Goal: Task Accomplishment & Management: Manage account settings

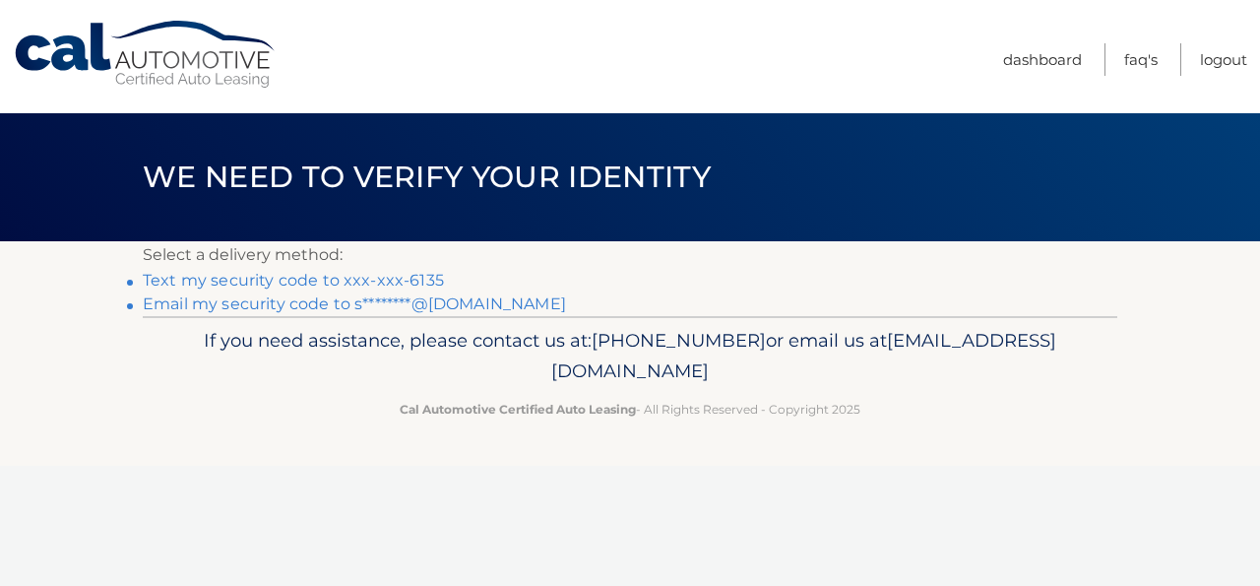
click at [346, 283] on link "Text my security code to xxx-xxx-6135" at bounding box center [293, 280] width 301 height 19
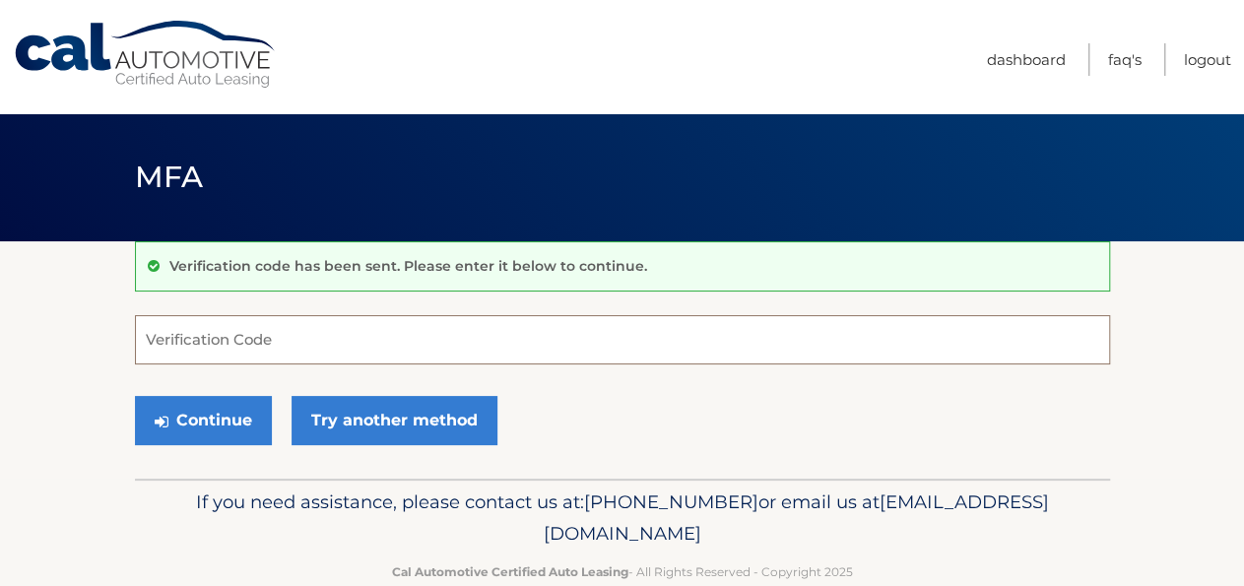
click at [297, 340] on input "Verification Code" at bounding box center [622, 339] width 975 height 49
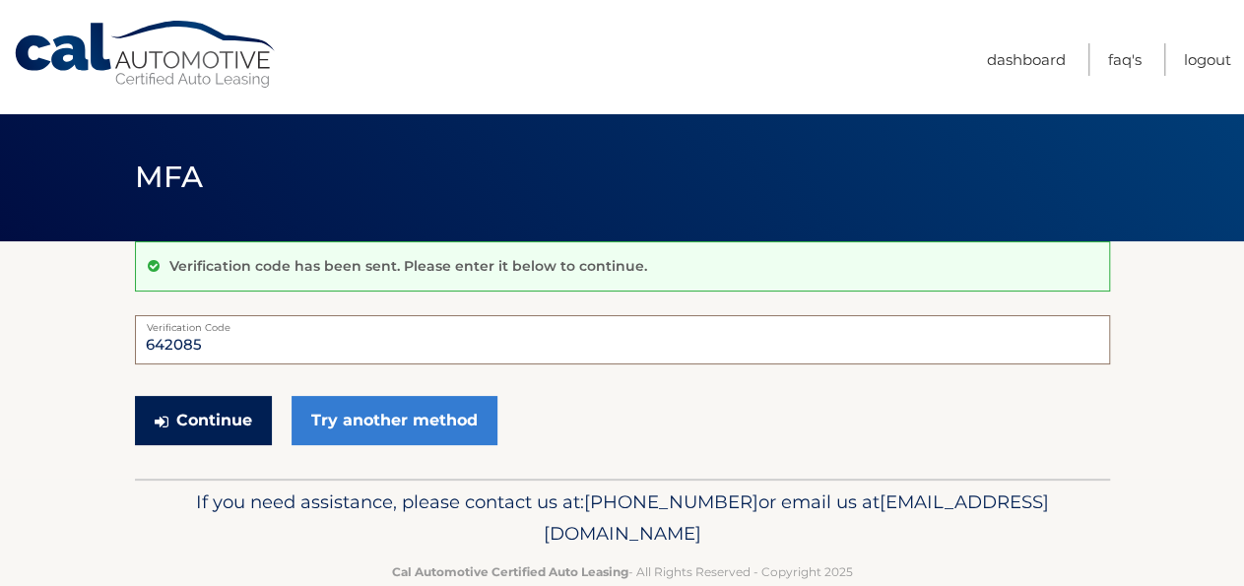
type input "642085"
click at [194, 428] on button "Continue" at bounding box center [203, 420] width 137 height 49
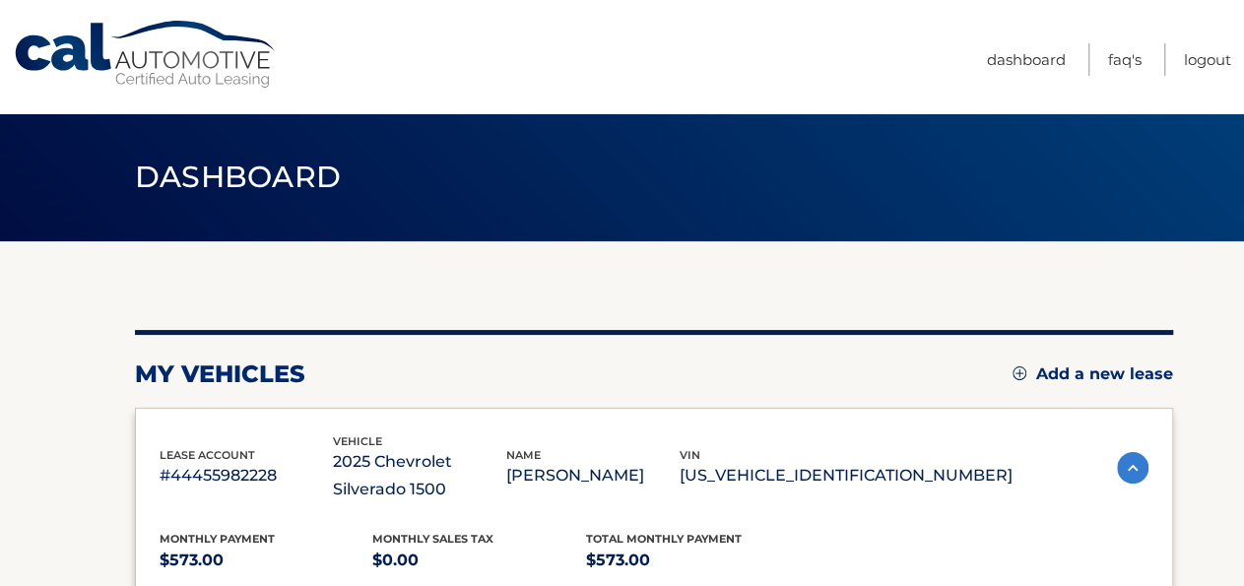
click at [851, 20] on nav "Menu Dashboard FAQ's Logout" at bounding box center [762, 56] width 936 height 113
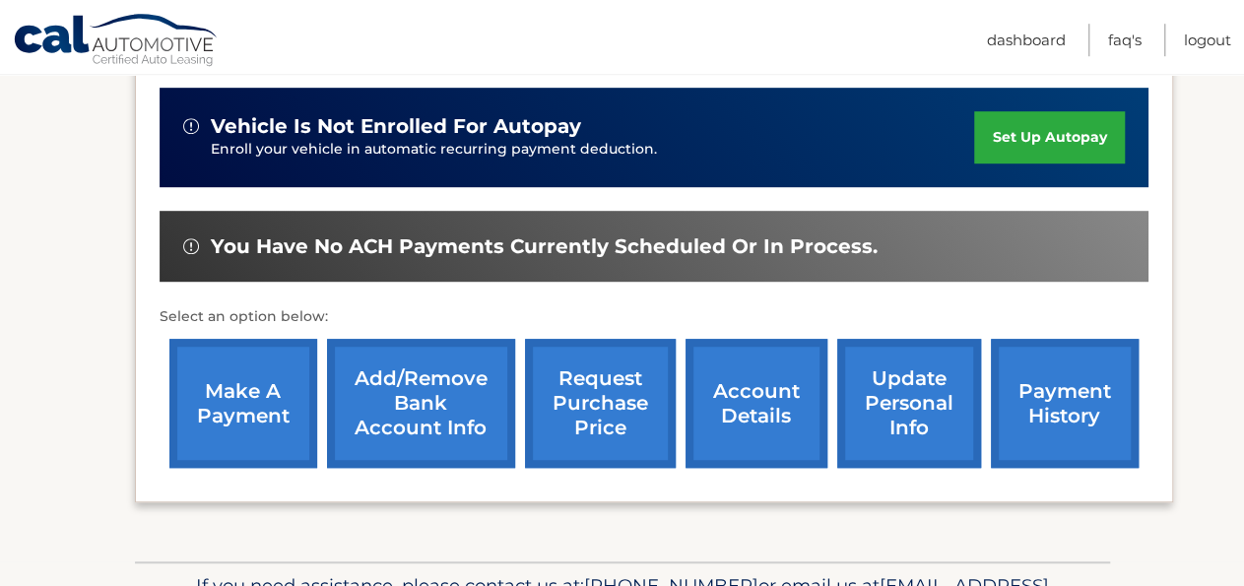
scroll to position [512, 0]
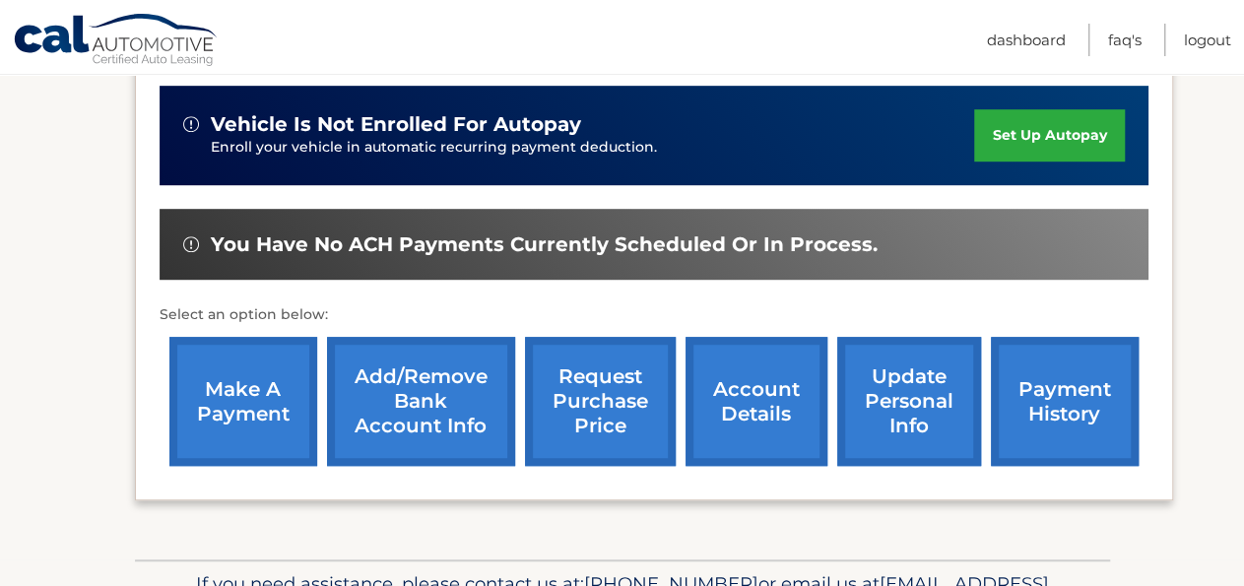
click at [718, 438] on link "account details" at bounding box center [756, 401] width 142 height 129
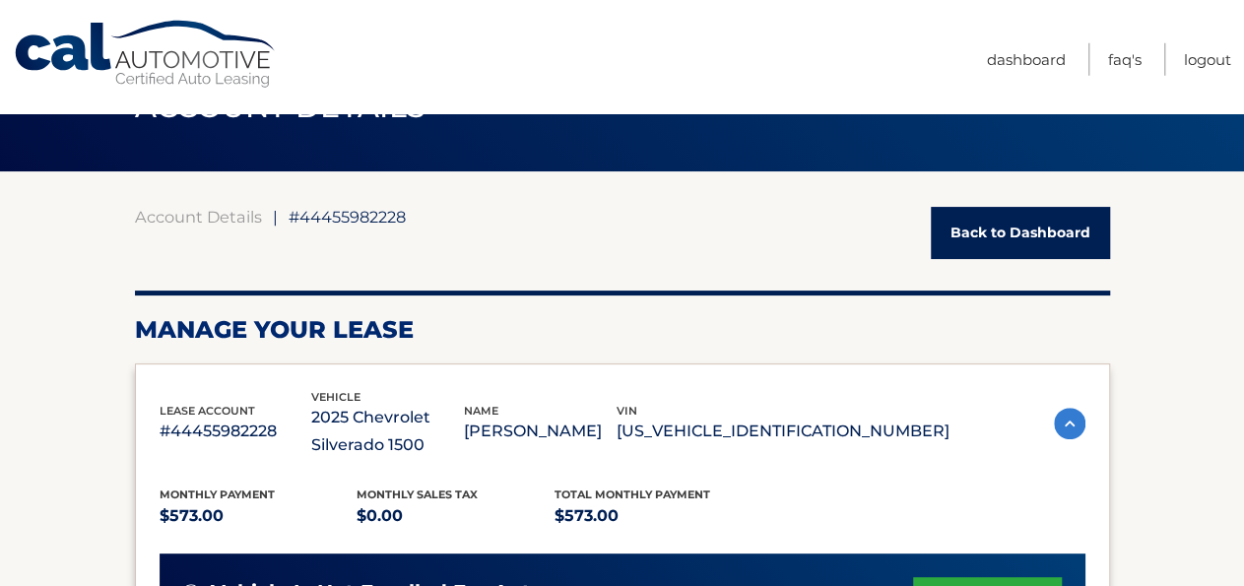
scroll to position [73, 0]
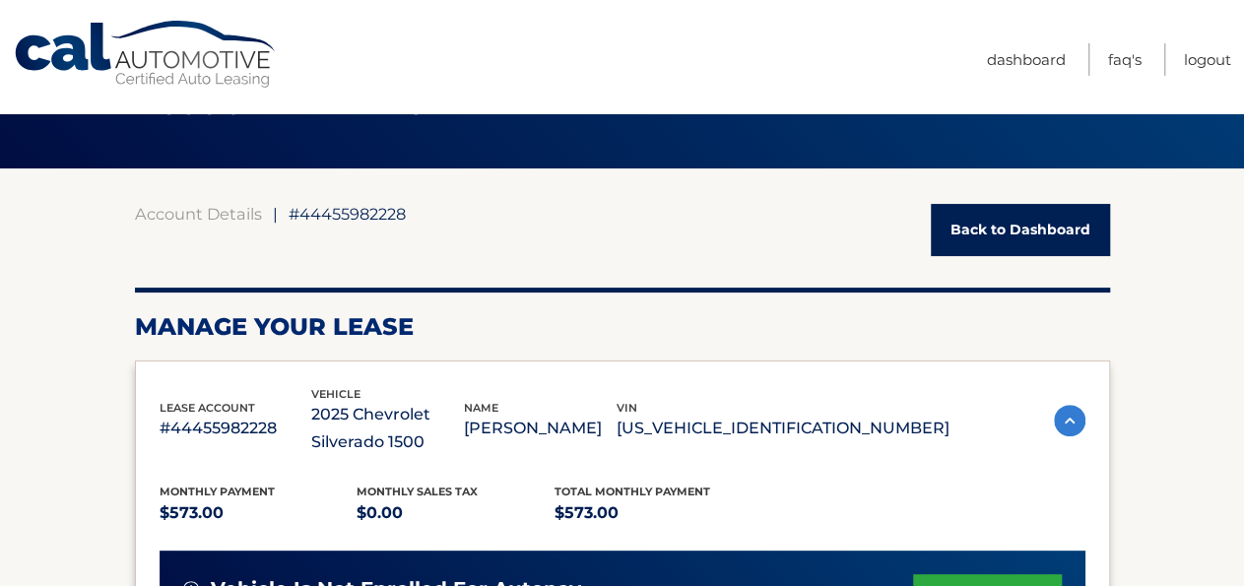
click at [1082, 416] on img at bounding box center [1070, 421] width 32 height 32
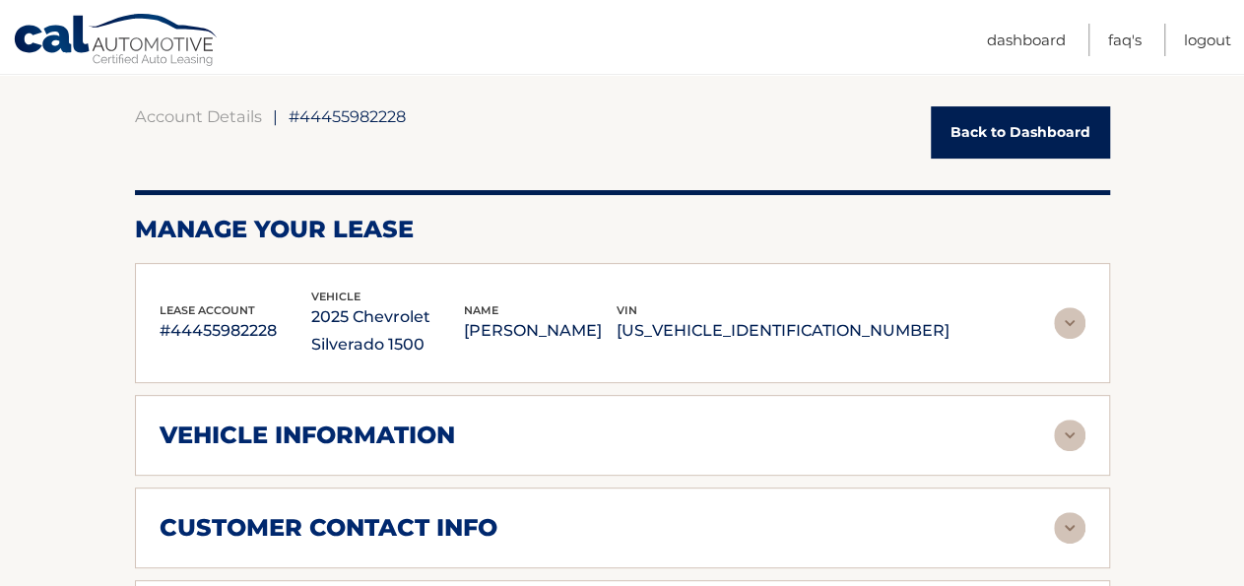
scroll to position [278, 0]
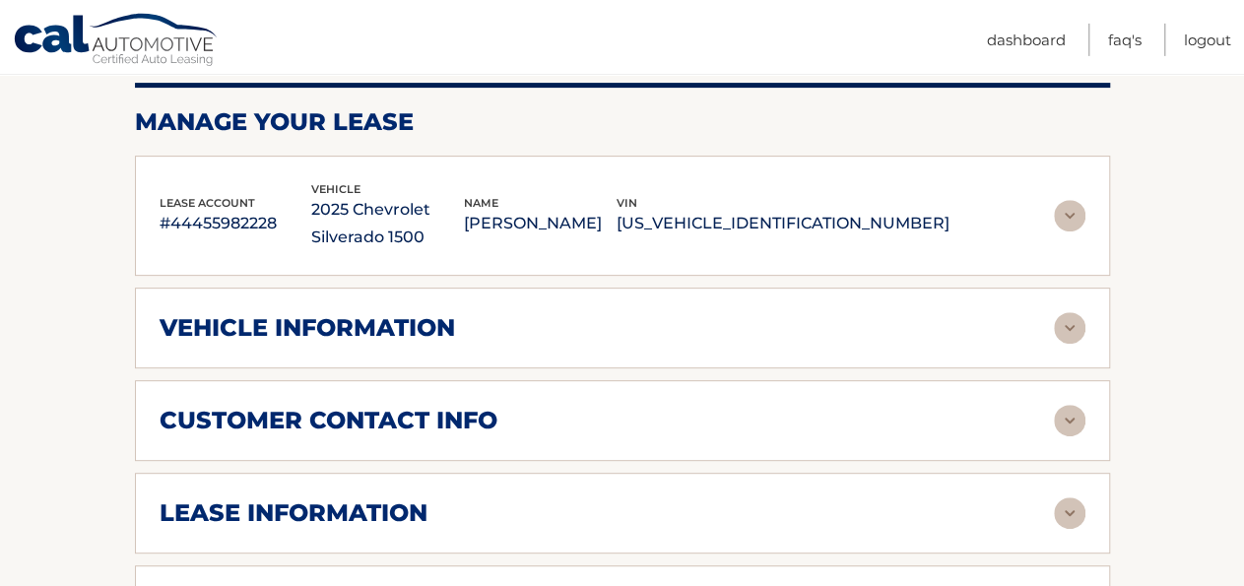
click at [1066, 511] on img at bounding box center [1070, 513] width 32 height 32
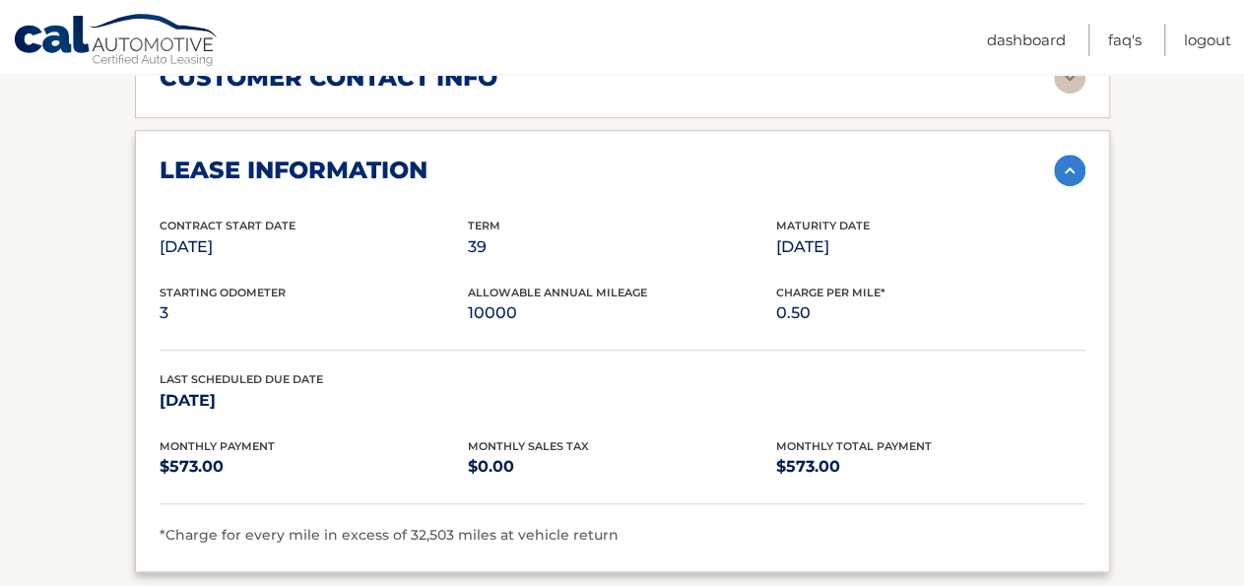
scroll to position [585, 0]
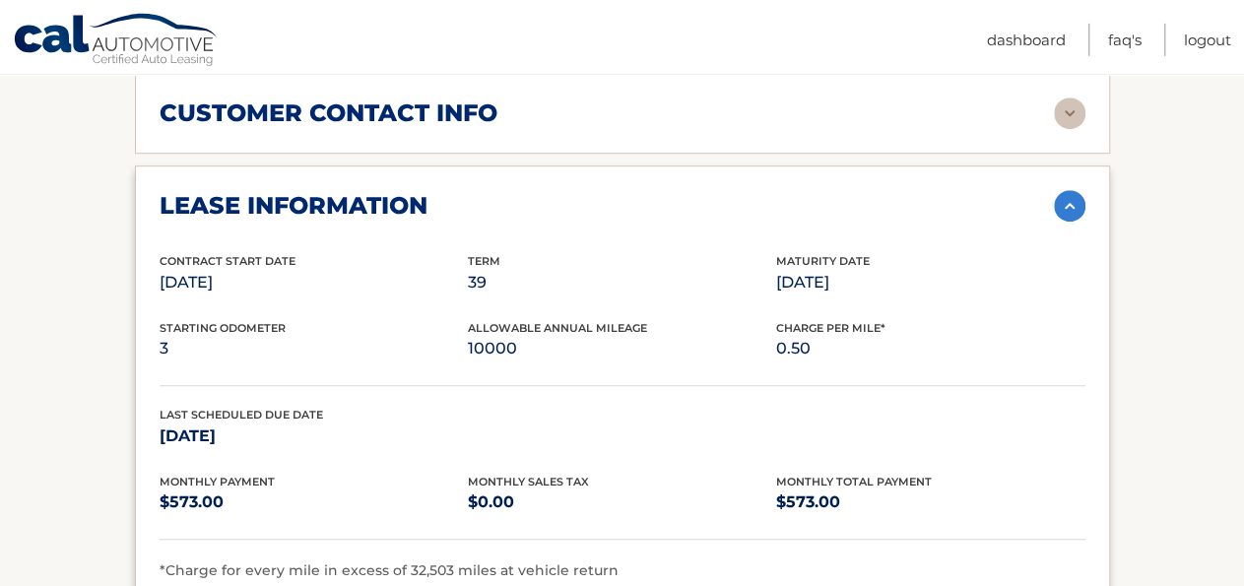
click at [1165, 409] on section "Account Details | #44455982228 Back to Dashboard Manage Your Lease lease accoun…" at bounding box center [622, 461] width 1244 height 1610
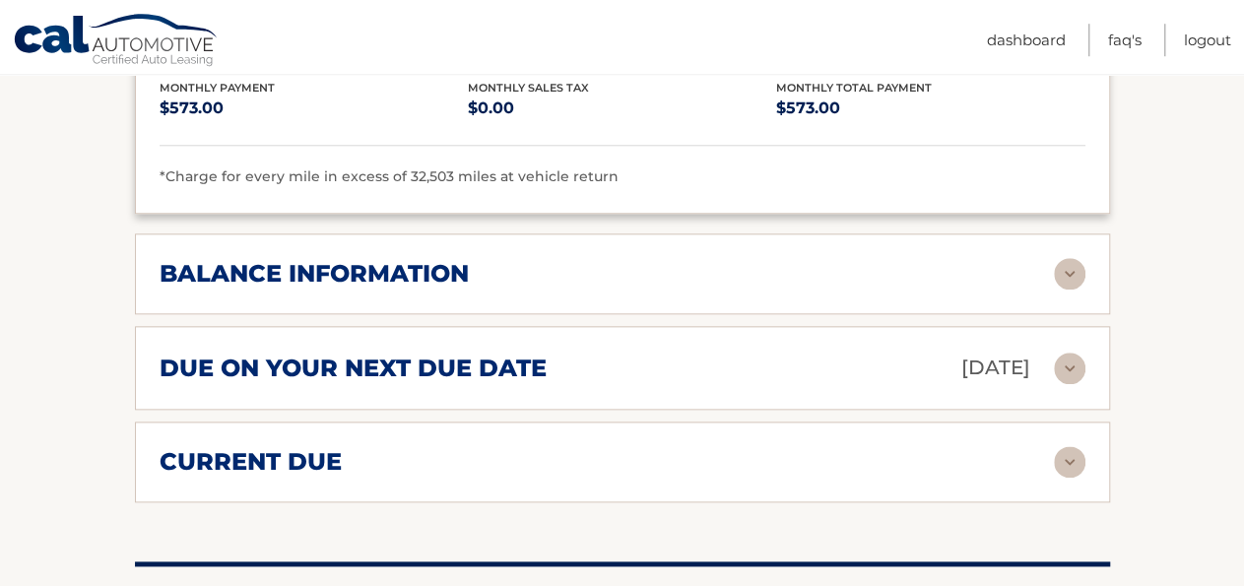
scroll to position [995, 0]
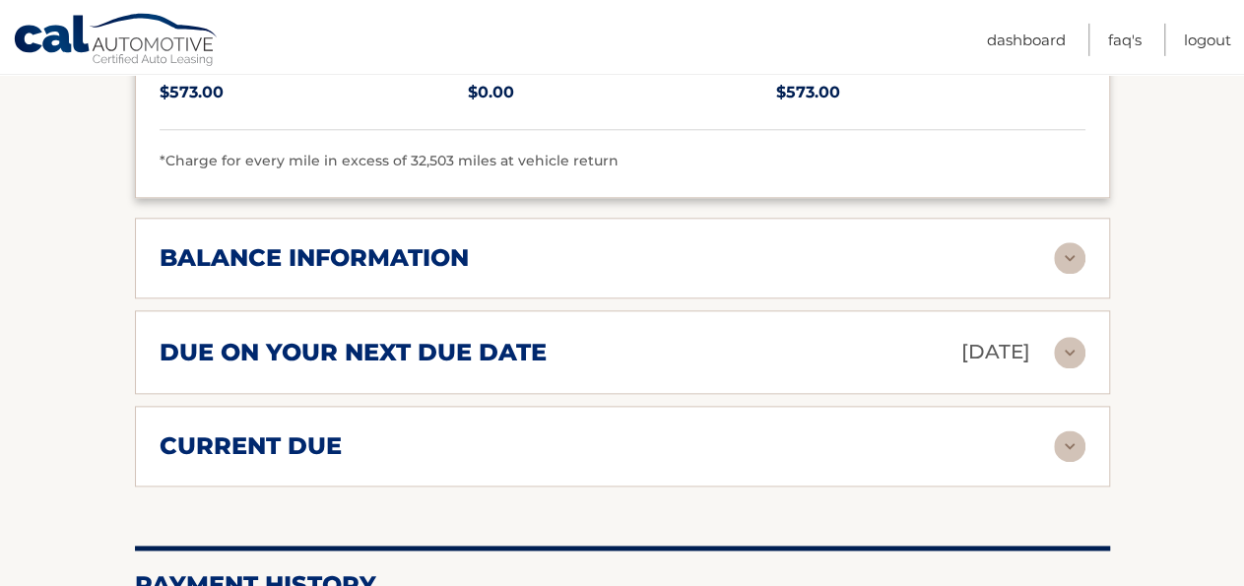
click at [558, 262] on div "balance information" at bounding box center [607, 258] width 894 height 30
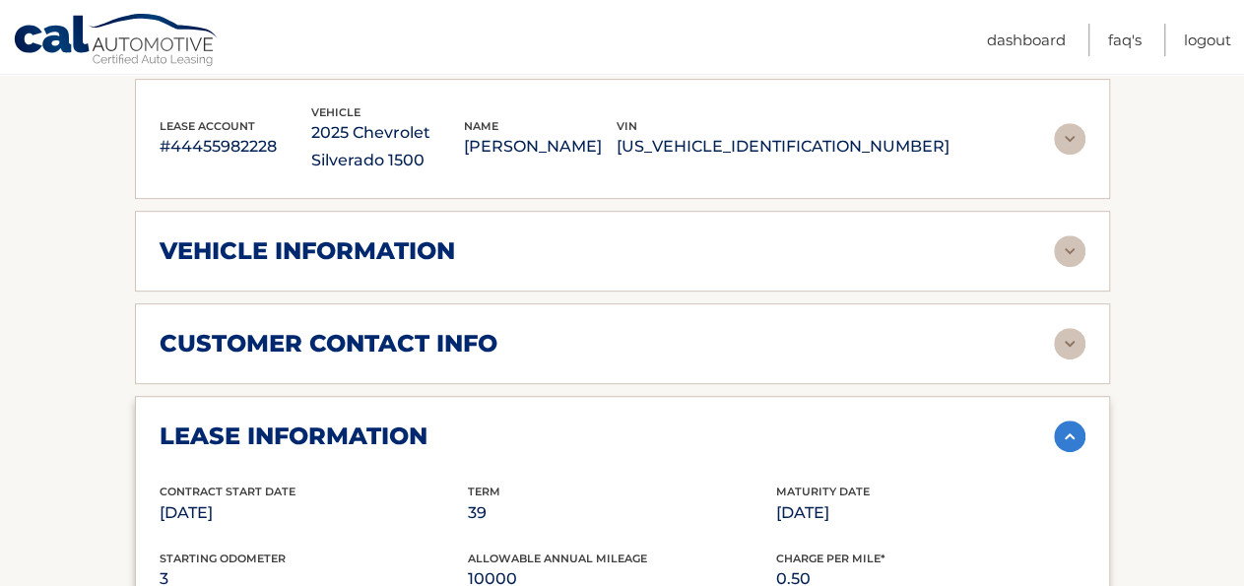
scroll to position [209, 0]
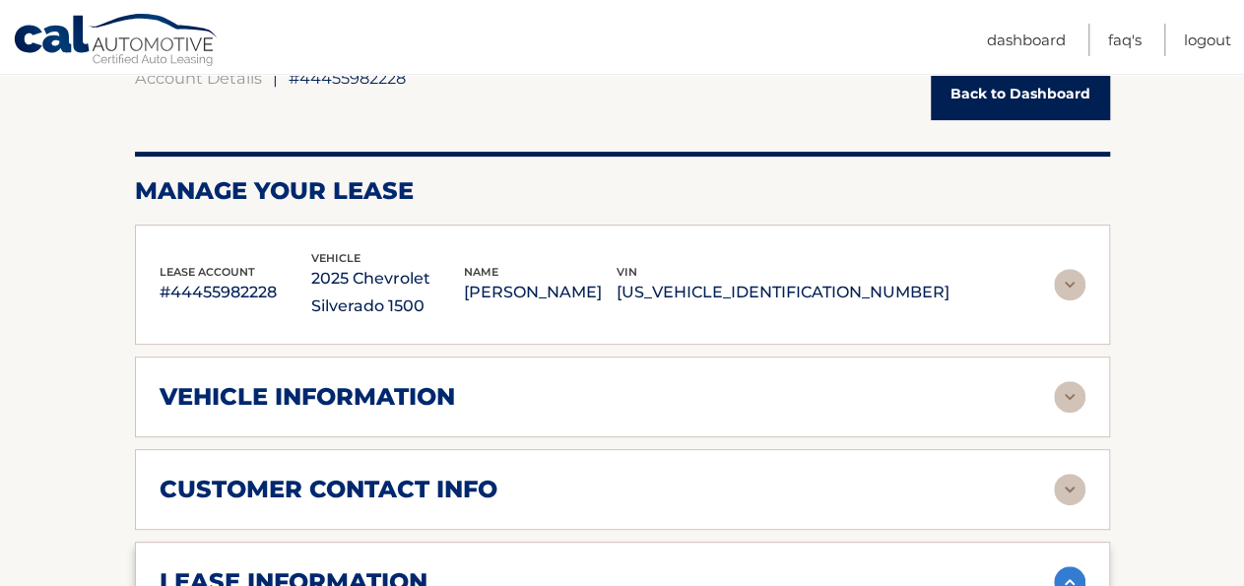
click at [403, 398] on h2 "vehicle information" at bounding box center [307, 397] width 295 height 30
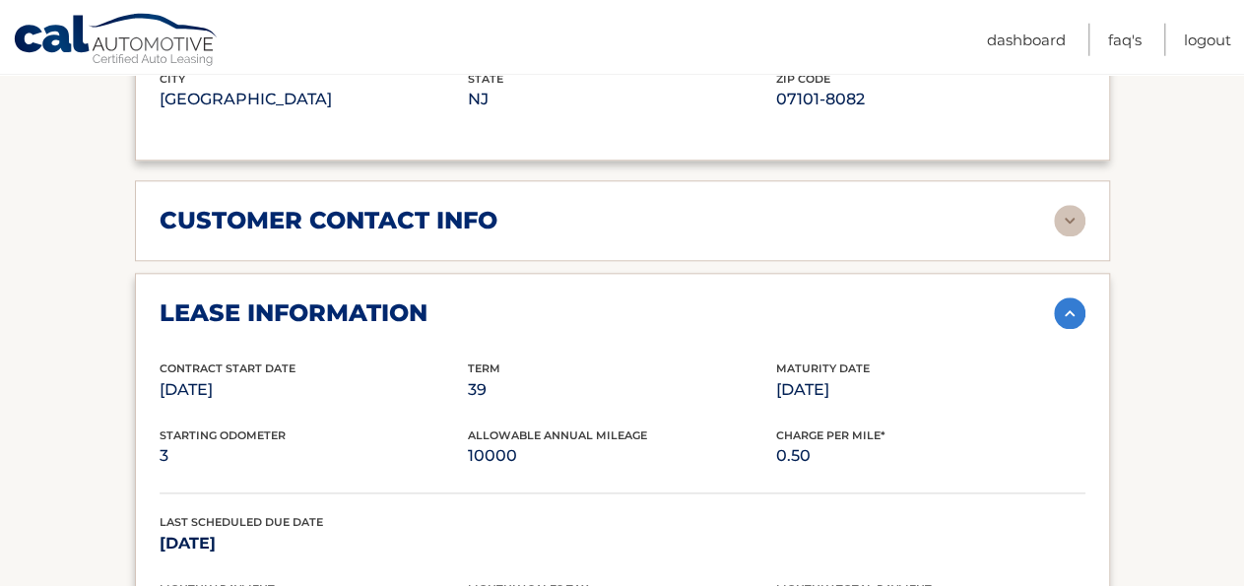
scroll to position [1028, 0]
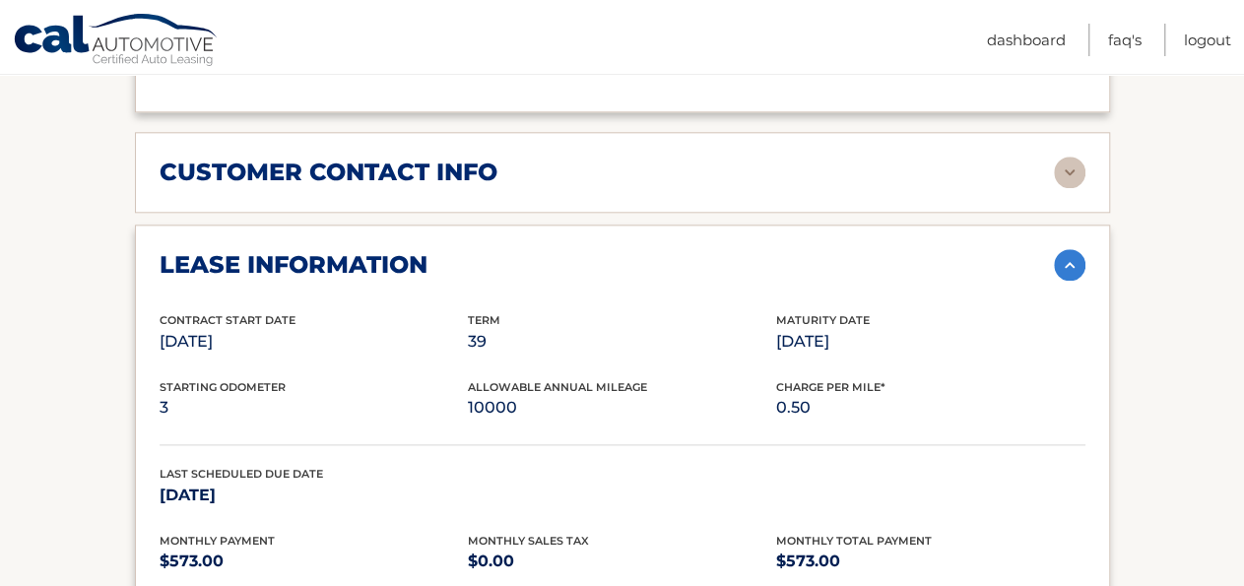
click at [389, 167] on h2 "customer contact info" at bounding box center [329, 173] width 338 height 30
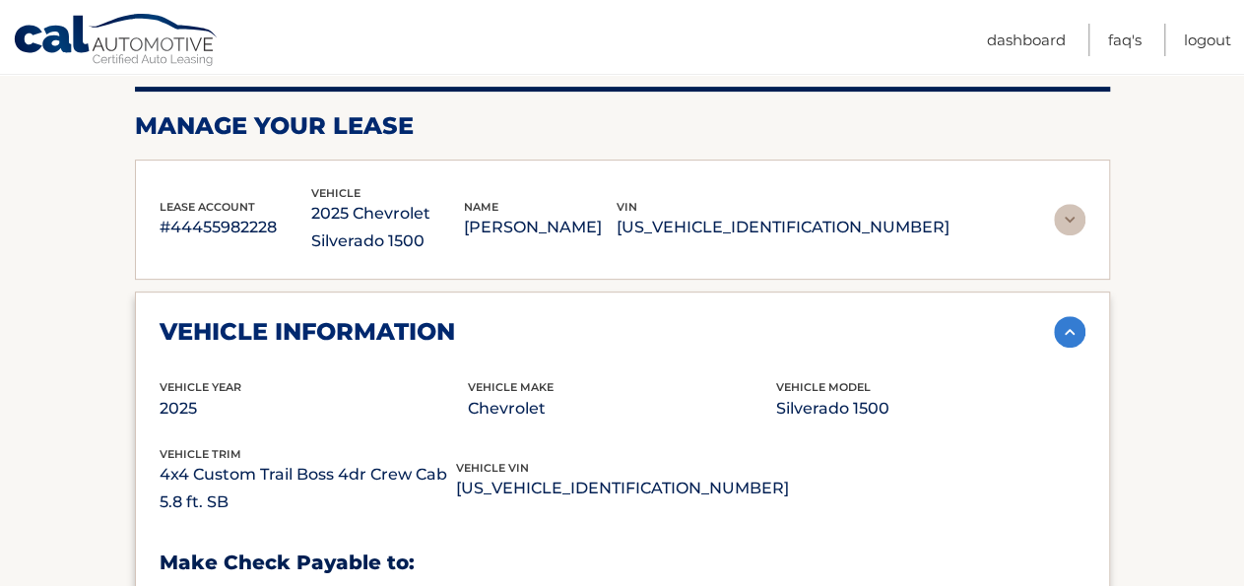
scroll to position [0, 0]
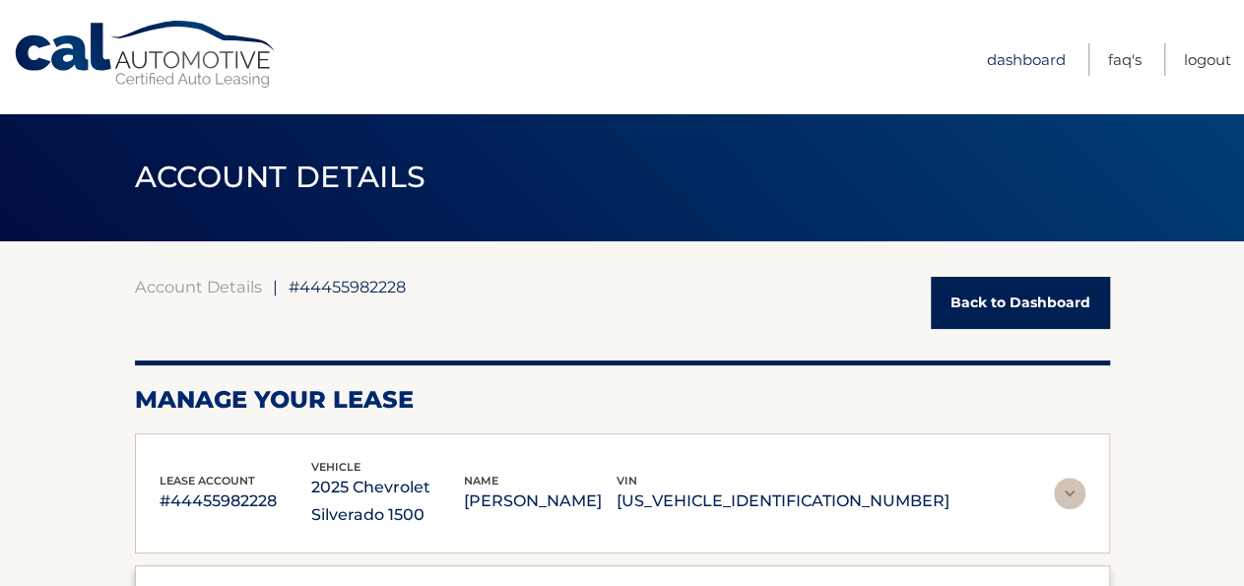
click at [1023, 57] on link "Dashboard" at bounding box center [1026, 59] width 79 height 32
